Goal: Information Seeking & Learning: Learn about a topic

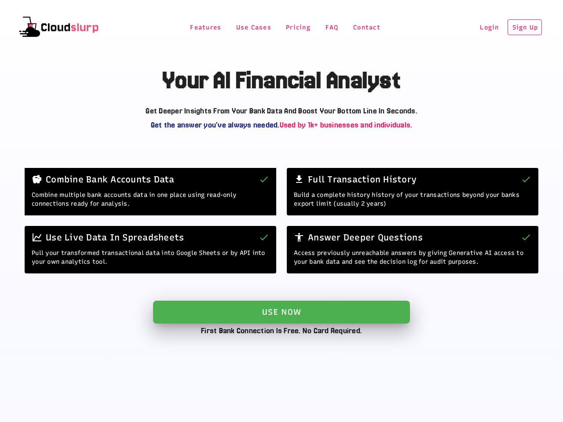
click at [198, 27] on span "Features" at bounding box center [205, 27] width 32 height 7
click at [246, 168] on div "Combine Bank Accounts Data" at bounding box center [150, 179] width 251 height 23
click at [290, 168] on div "Full Transaction History" at bounding box center [412, 179] width 251 height 23
click at [323, 168] on div "Full Transaction History" at bounding box center [412, 179] width 251 height 23
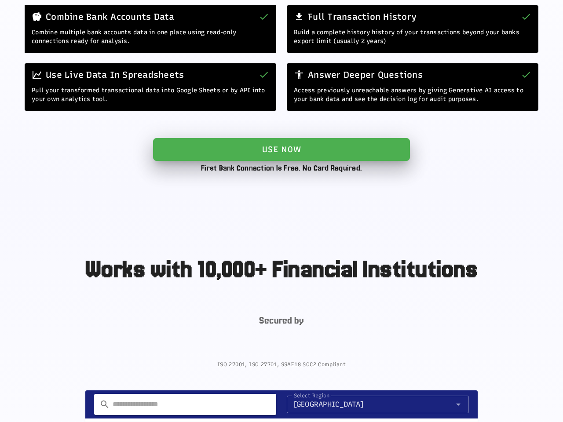
click at [358, 27] on div "Full Transaction History" at bounding box center [412, 16] width 251 height 23
click at [478, 27] on div "Full Transaction History" at bounding box center [412, 16] width 251 height 23
click at [513, 27] on div "Full Transaction History" at bounding box center [412, 16] width 251 height 23
